Goal: Use online tool/utility: Utilize a website feature to perform a specific function

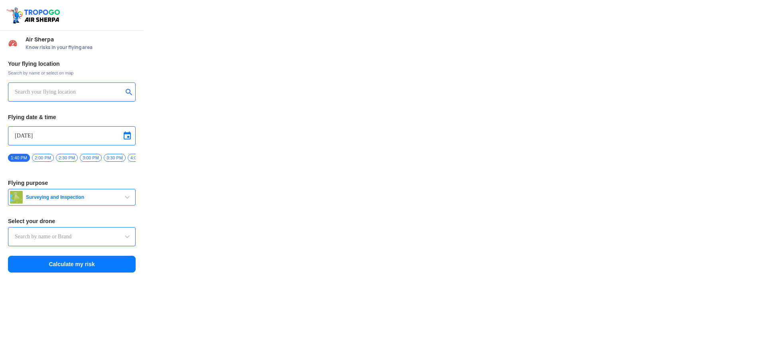
type input "Lookout VTOL_Tactical"
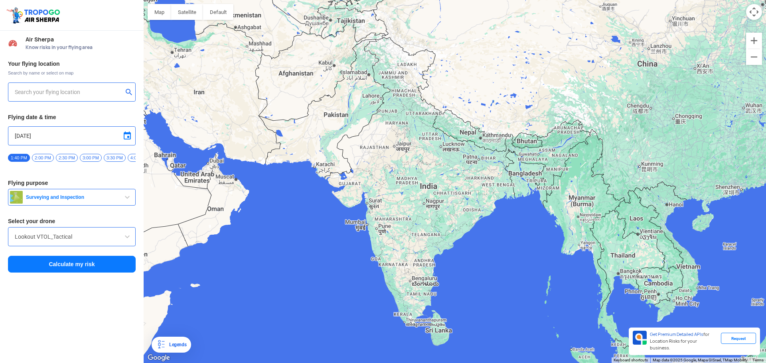
click at [38, 89] on input "text" at bounding box center [69, 92] width 108 height 10
click at [130, 94] on button "submit" at bounding box center [131, 93] width 10 height 8
click at [77, 269] on button "Calculate my risk" at bounding box center [72, 264] width 128 height 17
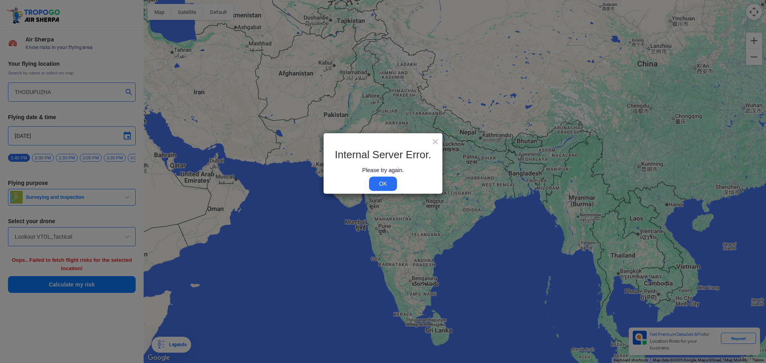
click at [389, 188] on link "OK" at bounding box center [383, 184] width 28 height 14
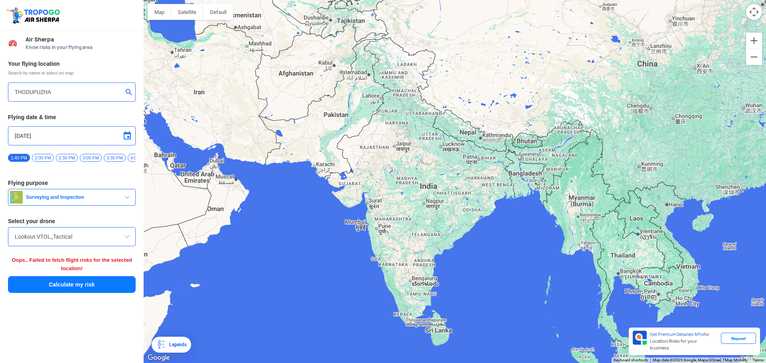
click at [133, 245] on div "Lookout VTOL_Tactical" at bounding box center [72, 236] width 128 height 19
click at [126, 245] on div "Lookout VTOL_Tactical" at bounding box center [72, 236] width 128 height 19
click at [131, 239] on span at bounding box center [127, 237] width 10 height 10
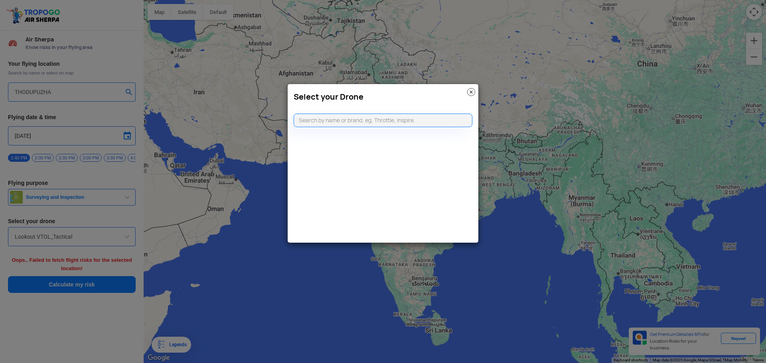
click at [472, 95] on img at bounding box center [471, 92] width 8 height 8
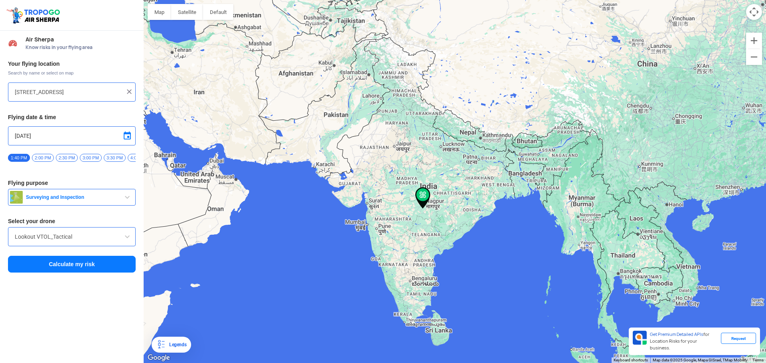
click at [397, 277] on div at bounding box center [455, 181] width 622 height 363
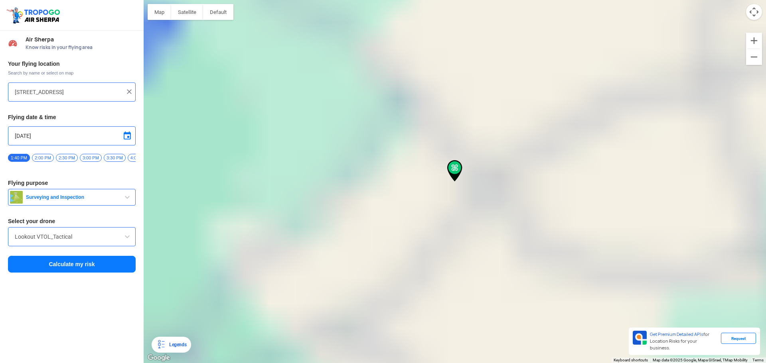
type input "[GEOGRAPHIC_DATA], [GEOGRAPHIC_DATA], [GEOGRAPHIC_DATA]"
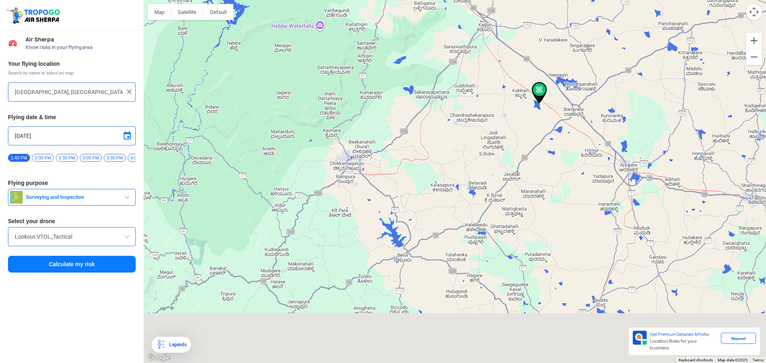
drag, startPoint x: 352, startPoint y: 299, endPoint x: 509, endPoint y: 73, distance: 275.2
click at [509, 73] on div at bounding box center [455, 181] width 622 height 363
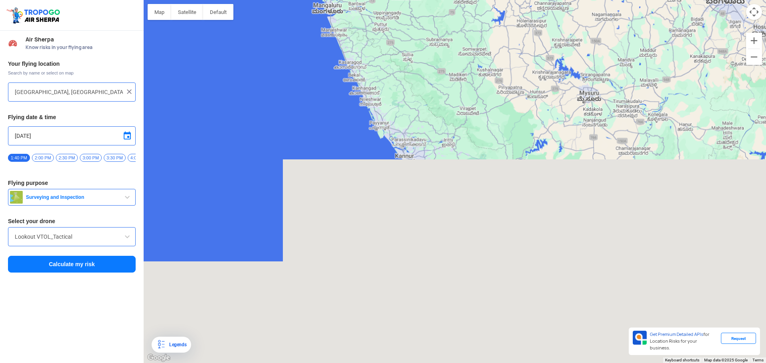
drag, startPoint x: 363, startPoint y: 265, endPoint x: 412, endPoint y: 45, distance: 224.8
click at [412, 45] on div at bounding box center [455, 181] width 622 height 363
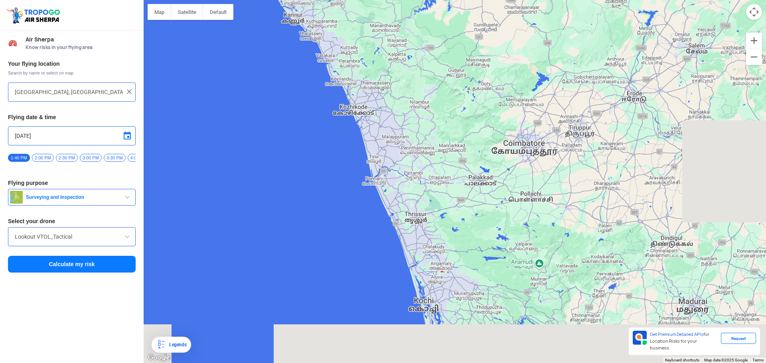
click at [297, 0] on html "Location Risk Score Air Sherpa Know risks in your flying area Your flying locat…" at bounding box center [383, 181] width 766 height 363
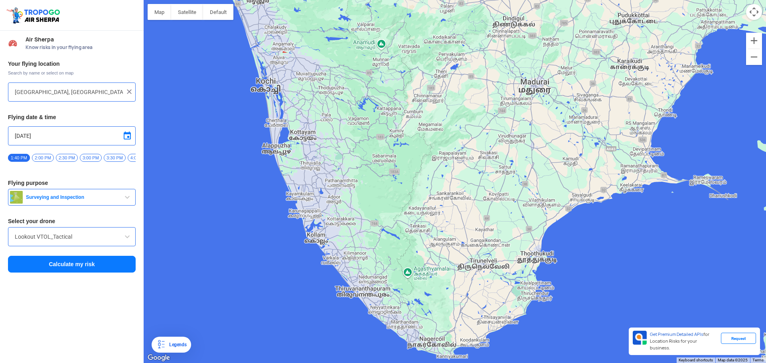
drag, startPoint x: 359, startPoint y: 126, endPoint x: 395, endPoint y: 39, distance: 94.1
click at [395, 39] on div at bounding box center [455, 181] width 622 height 363
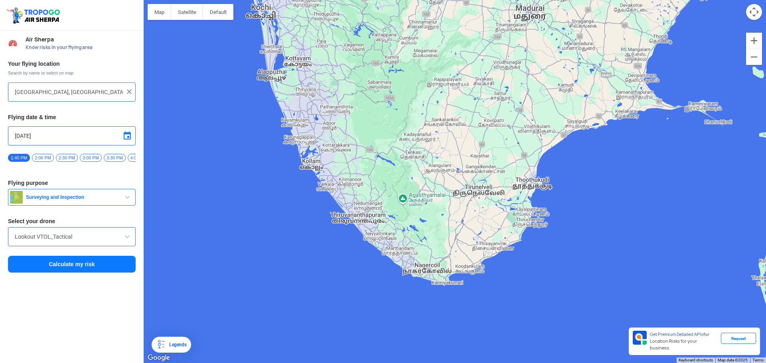
drag, startPoint x: 352, startPoint y: 106, endPoint x: 334, endPoint y: 72, distance: 38.0
click at [334, 72] on div at bounding box center [455, 181] width 622 height 363
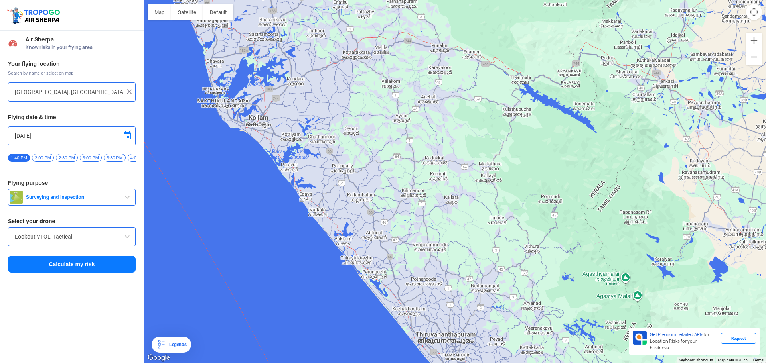
drag, startPoint x: 313, startPoint y: 158, endPoint x: 303, endPoint y: 101, distance: 57.9
click at [303, 101] on div at bounding box center [455, 181] width 622 height 363
click at [53, 197] on span "Surveying and Inspection" at bounding box center [73, 197] width 100 height 6
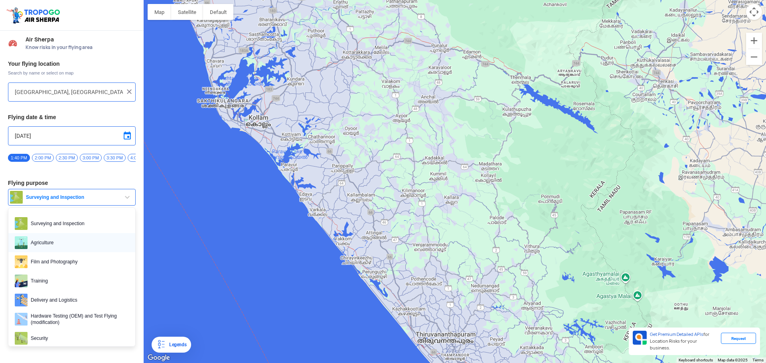
click at [63, 242] on span "Agriculture" at bounding box center [78, 243] width 101 height 13
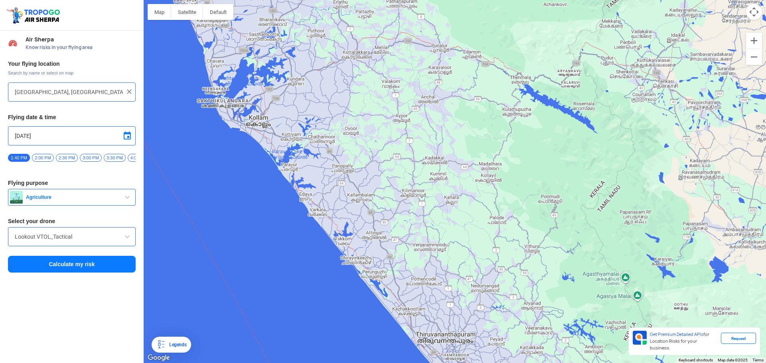
click at [67, 263] on button "Calculate my risk" at bounding box center [72, 264] width 128 height 17
